Goal: Contribute content: Contribute content

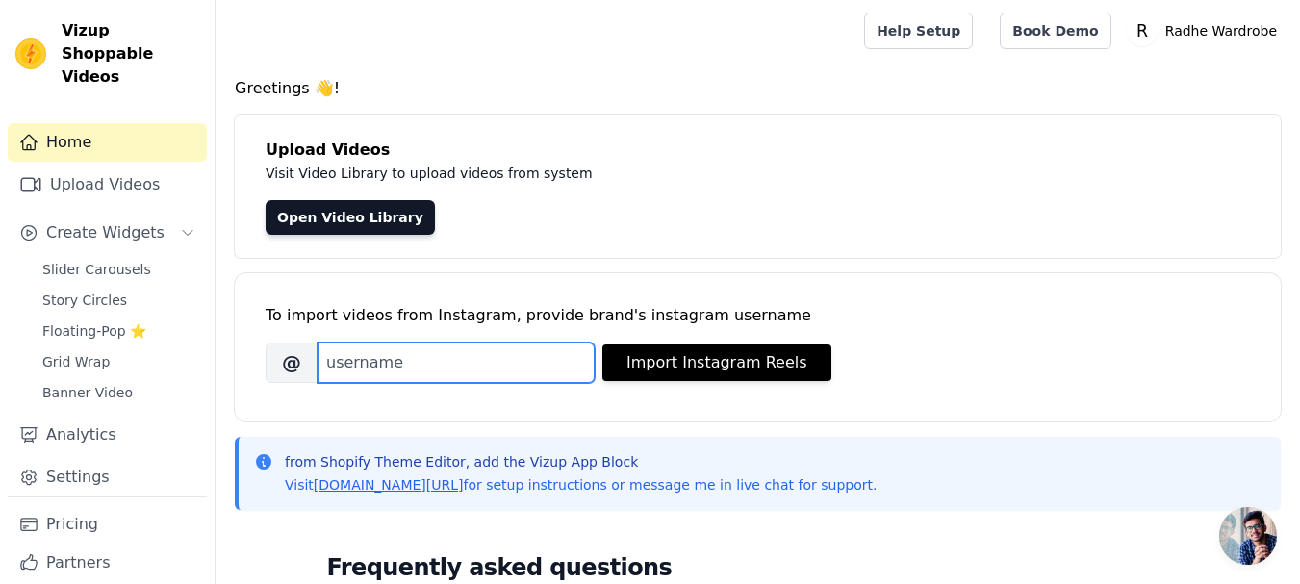
click at [409, 383] on input "Brand's Instagram Username" at bounding box center [456, 363] width 277 height 40
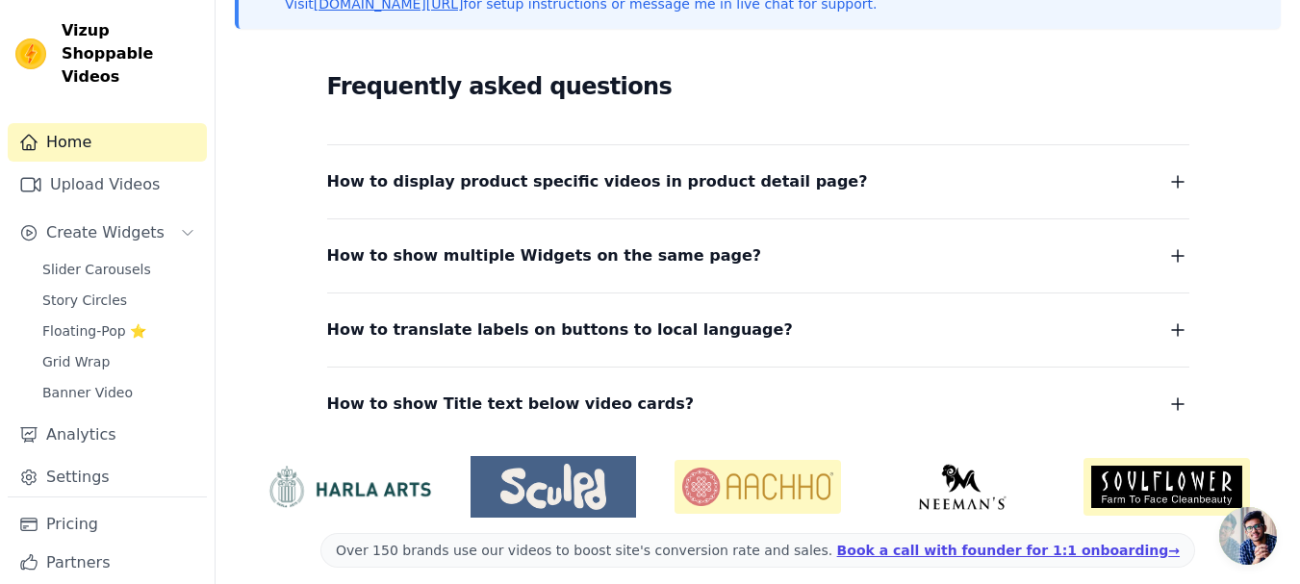
scroll to position [289, 0]
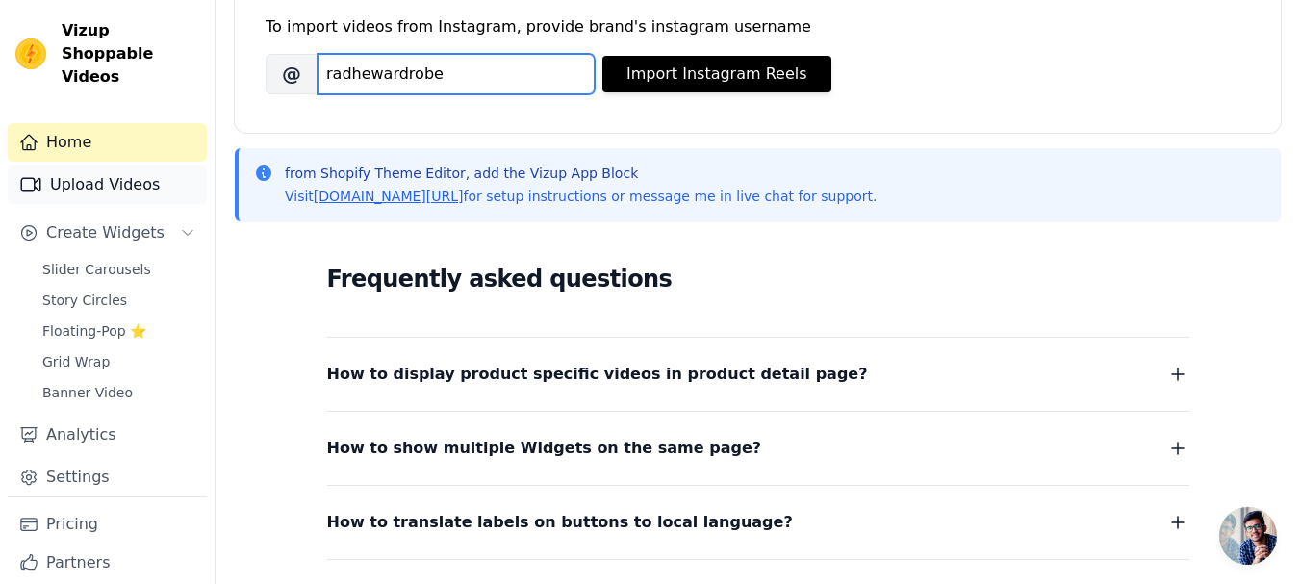
type input "radhewardrobe"
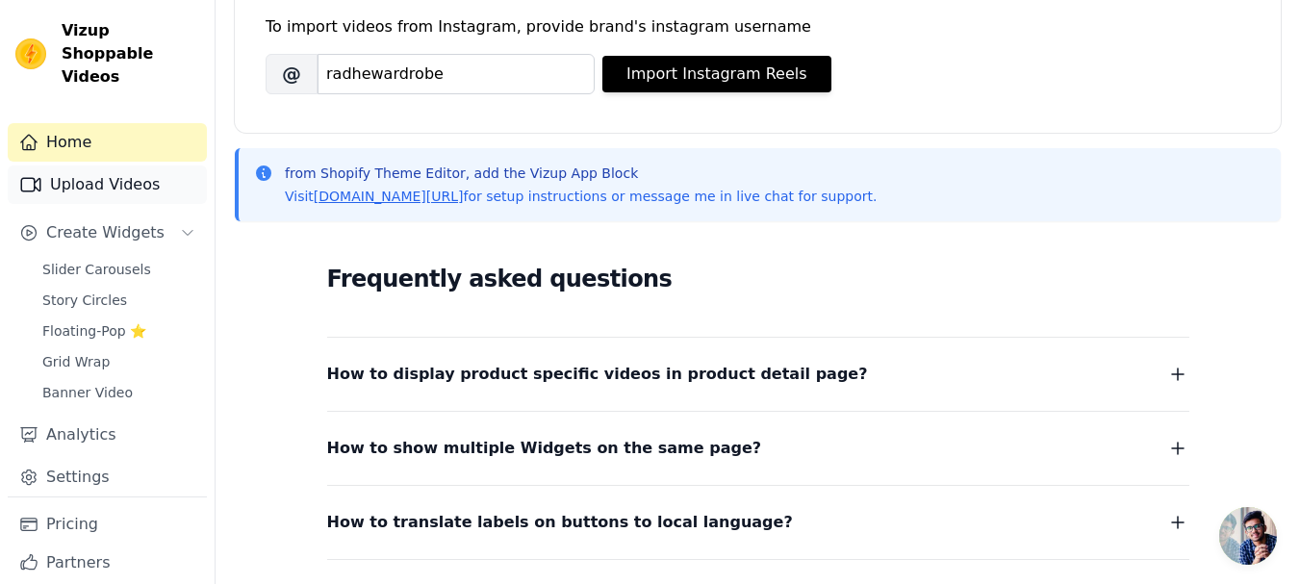
click at [106, 176] on link "Upload Videos" at bounding box center [107, 184] width 199 height 38
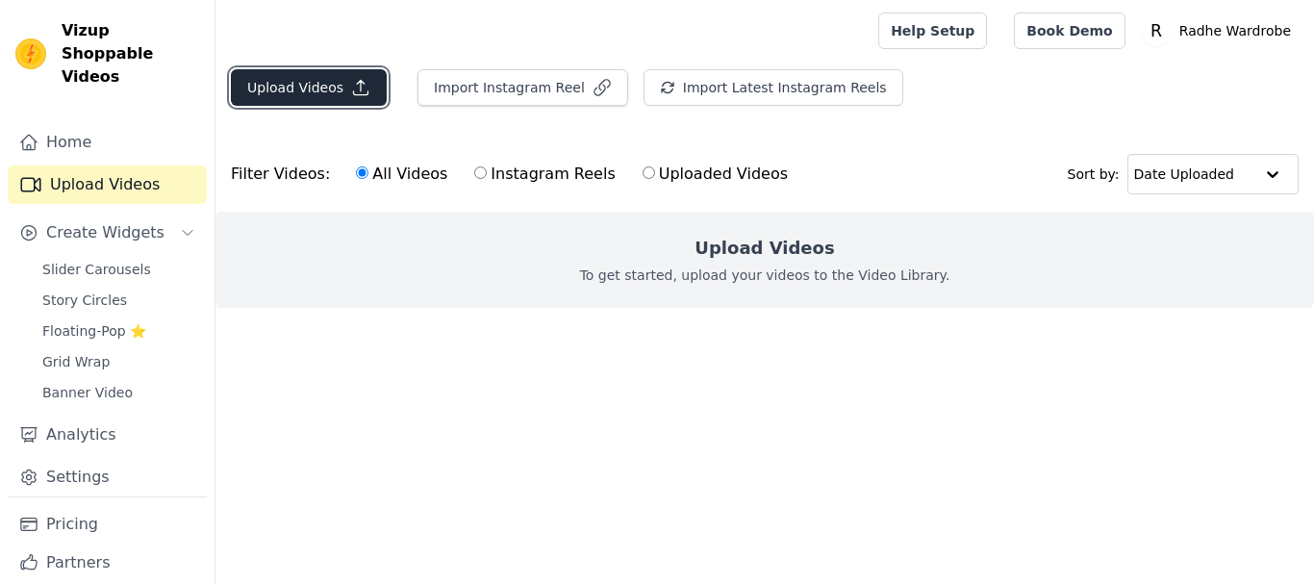
click at [339, 93] on button "Upload Videos" at bounding box center [309, 87] width 156 height 37
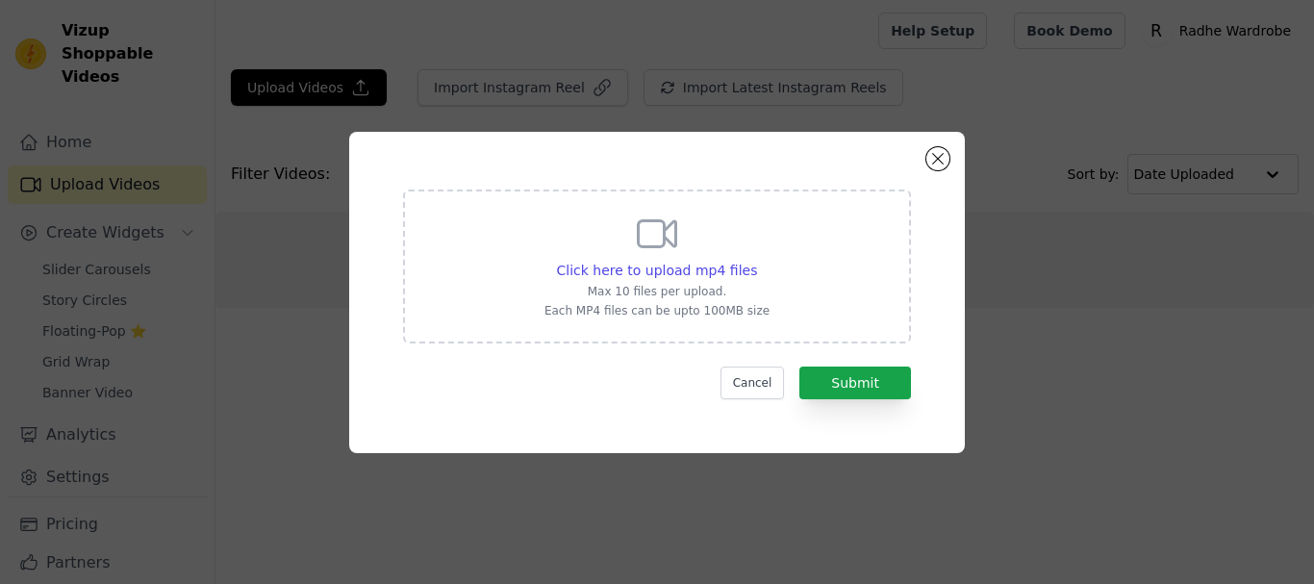
click at [669, 241] on icon at bounding box center [657, 234] width 46 height 46
click at [756, 260] on input "Click here to upload mp4 files Max 10 files per upload. Each MP4 files can be u…" at bounding box center [756, 260] width 1 height 1
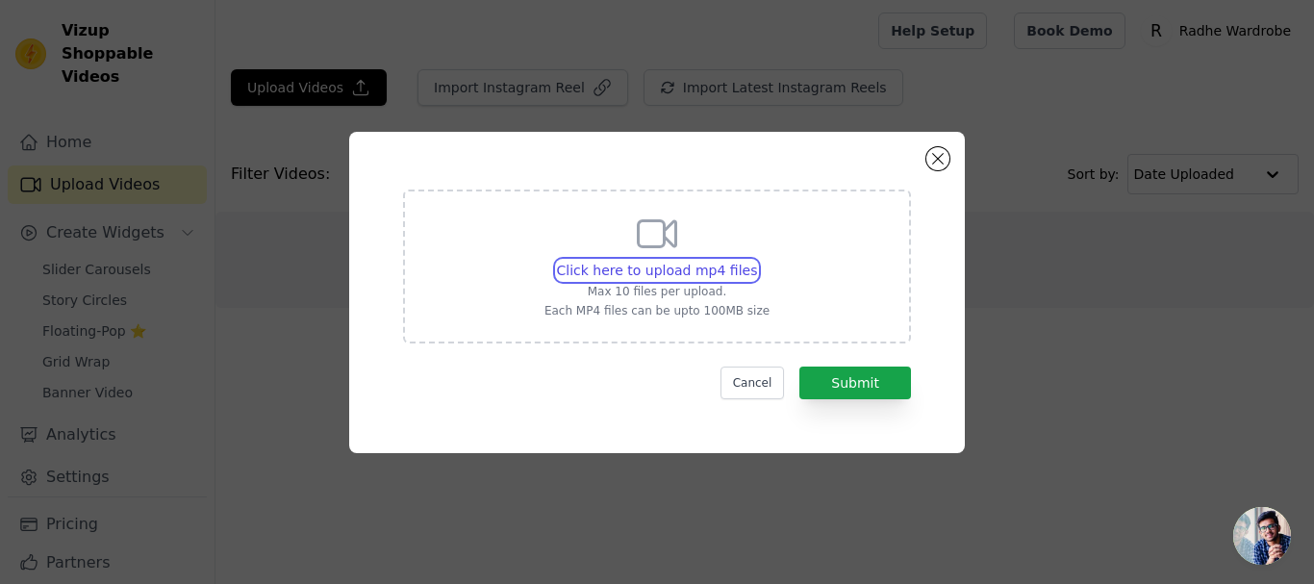
type input "C:\fakepath\New collection outfit😍order yours now dm on wp 8591396548 to order …"
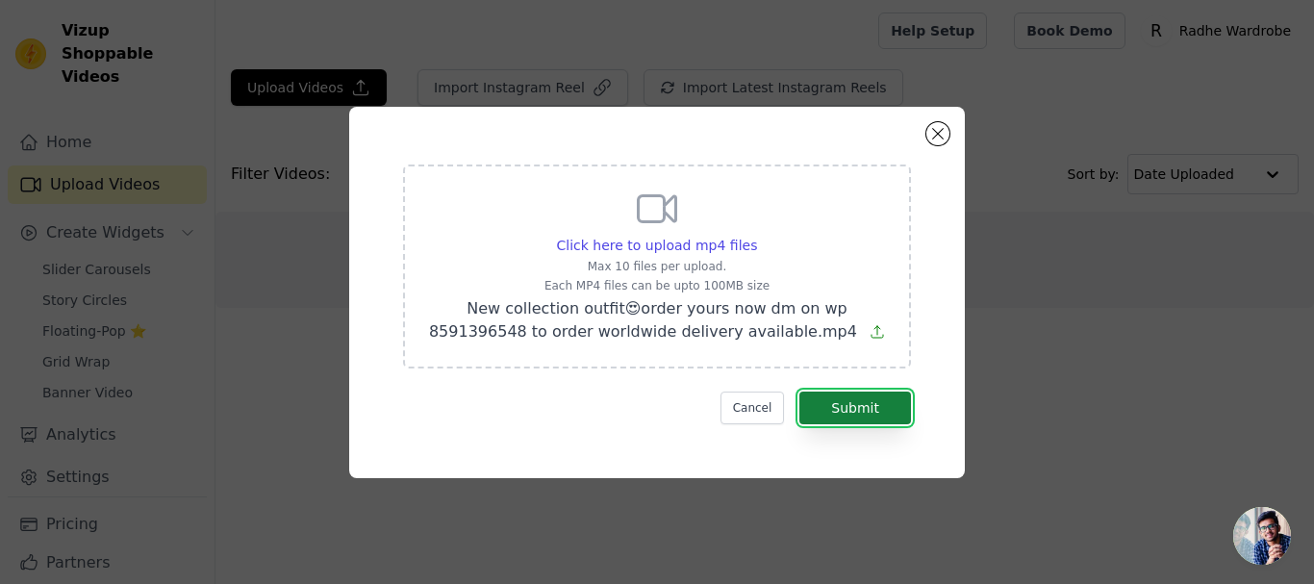
click at [893, 415] on button "Submit" at bounding box center [856, 408] width 112 height 33
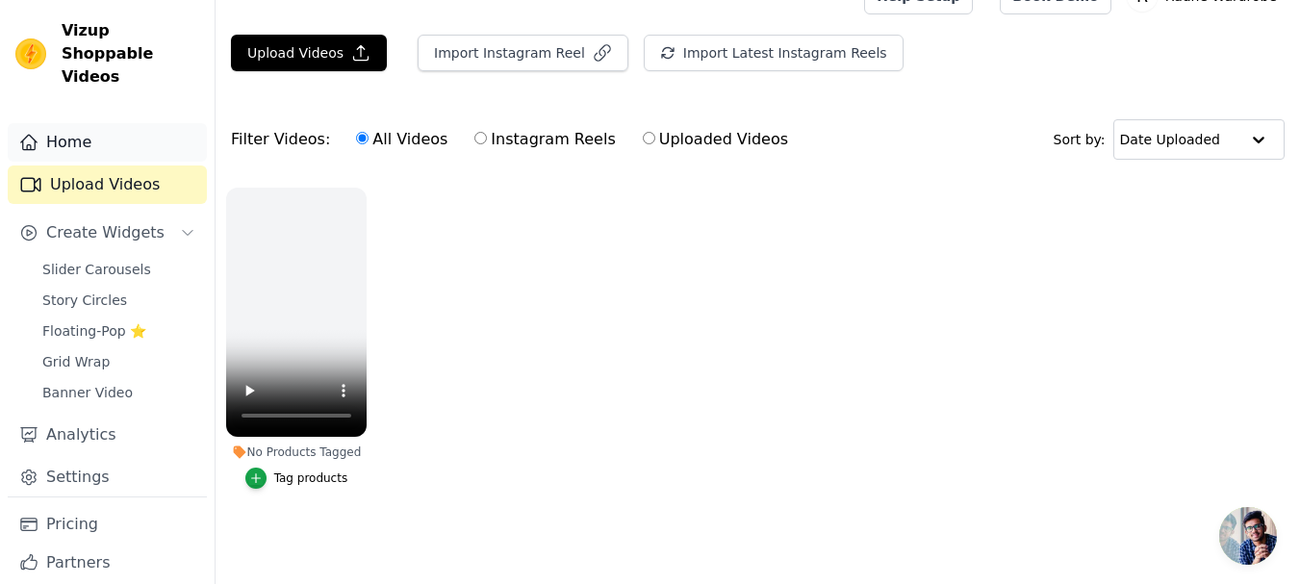
click at [76, 140] on link "Home" at bounding box center [107, 142] width 199 height 38
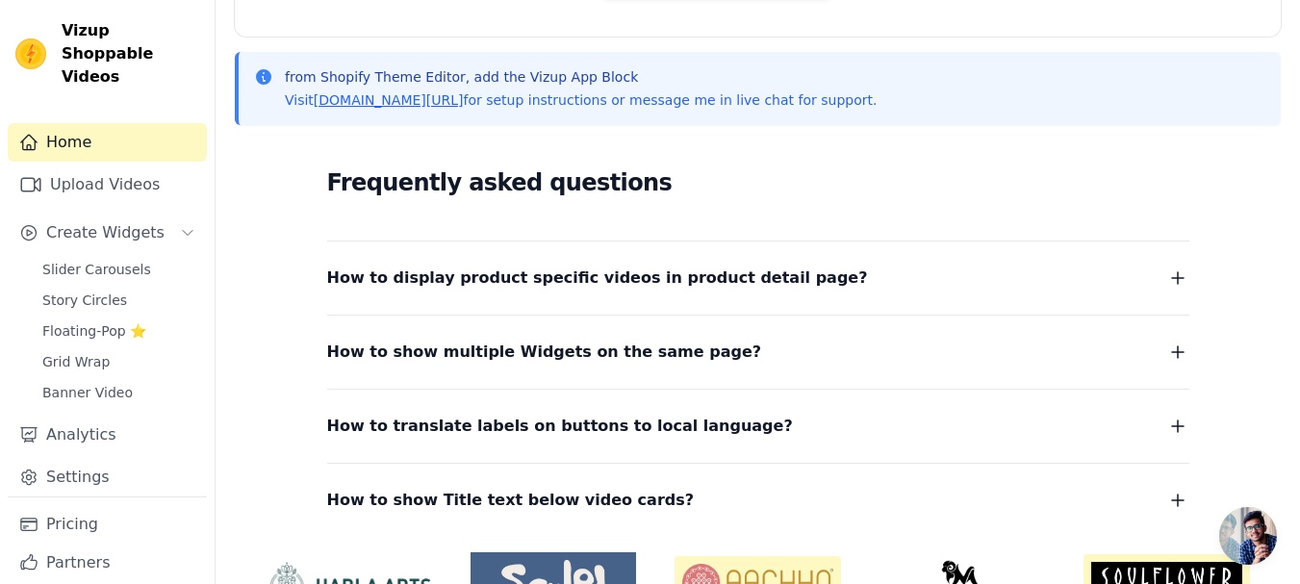
scroll to position [628, 0]
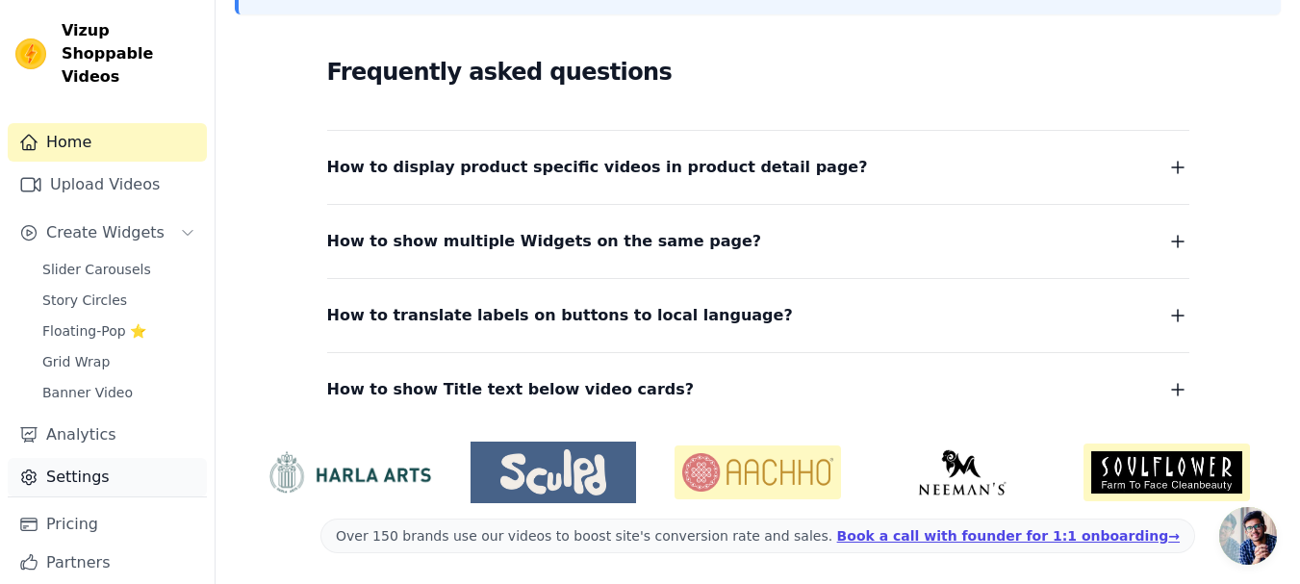
click at [80, 496] on link "Settings" at bounding box center [107, 477] width 199 height 38
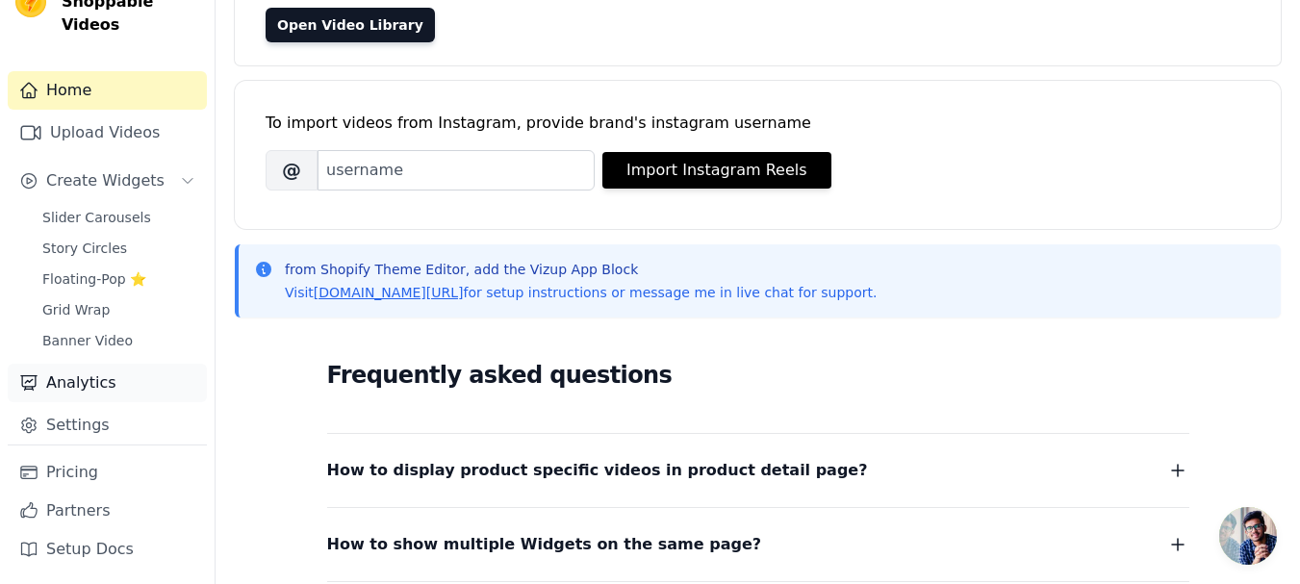
scroll to position [385, 0]
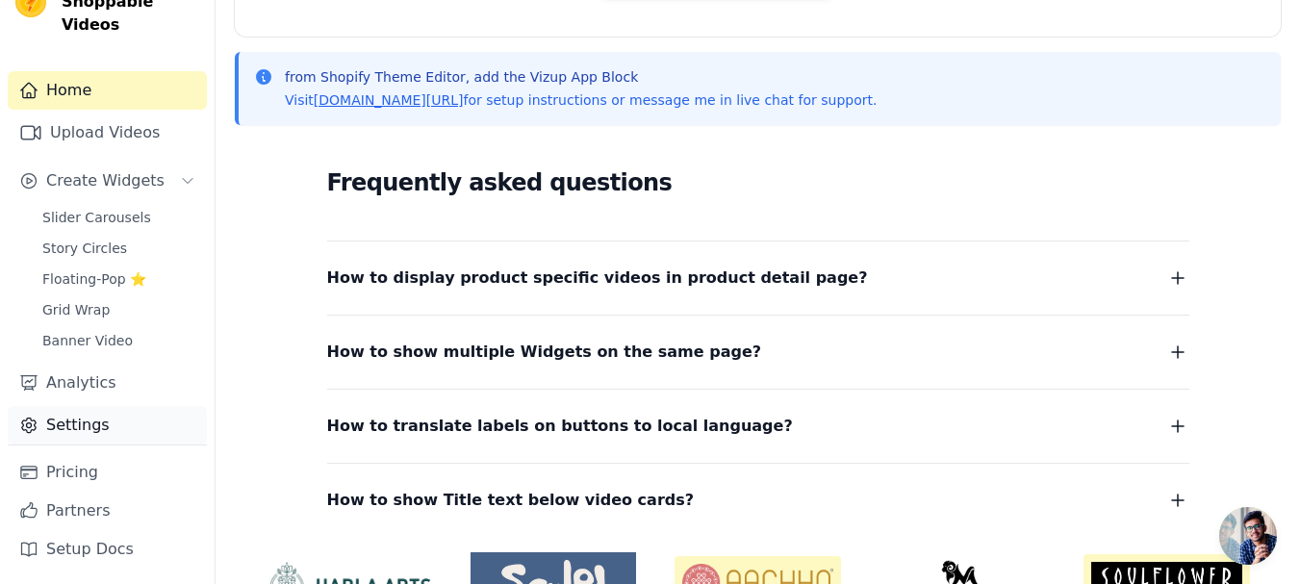
click at [66, 407] on link "Settings" at bounding box center [107, 425] width 199 height 38
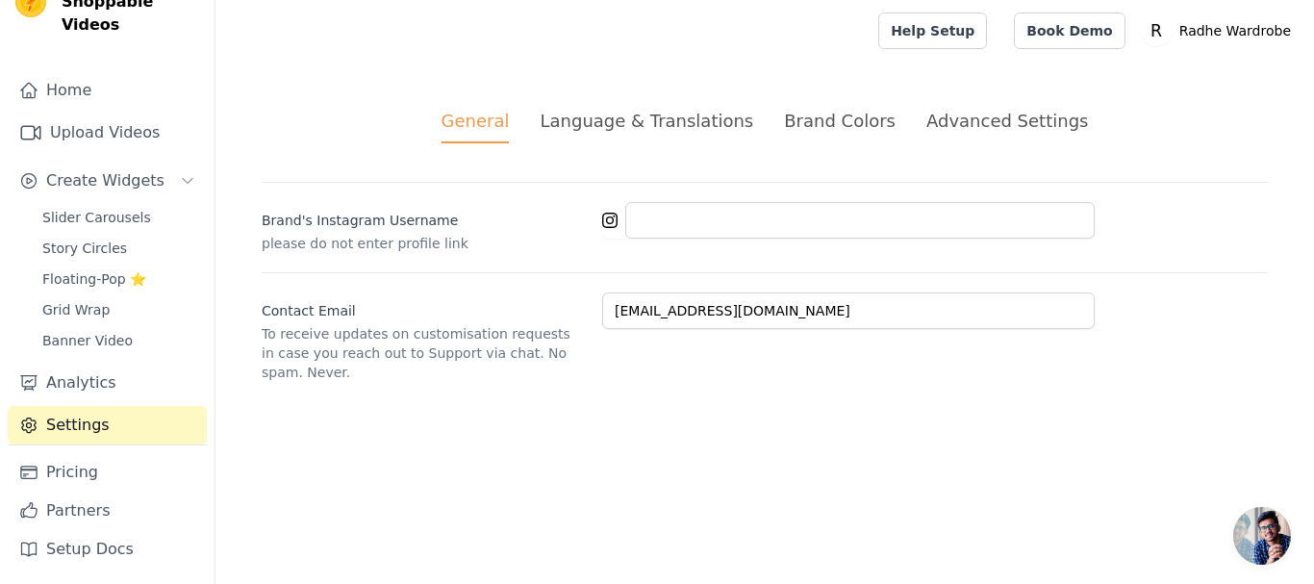
scroll to position [106, 0]
click at [78, 556] on link "Setup Docs" at bounding box center [107, 549] width 199 height 38
